Goal: Find specific page/section: Find specific page/section

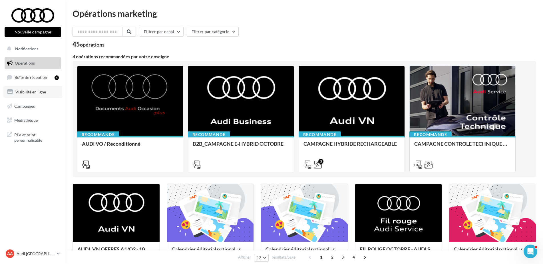
click at [34, 93] on span "Visibilité en ligne" at bounding box center [30, 91] width 31 height 5
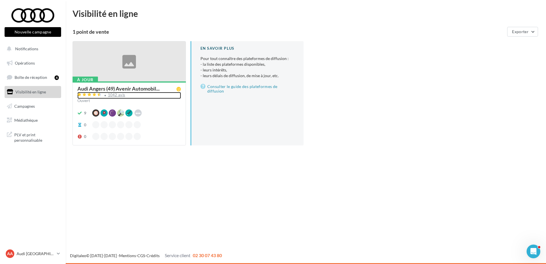
click at [121, 95] on div "1042 avis" at bounding box center [116, 95] width 17 height 4
